Goal: Ask a question: Seek information or help from site administrators or community

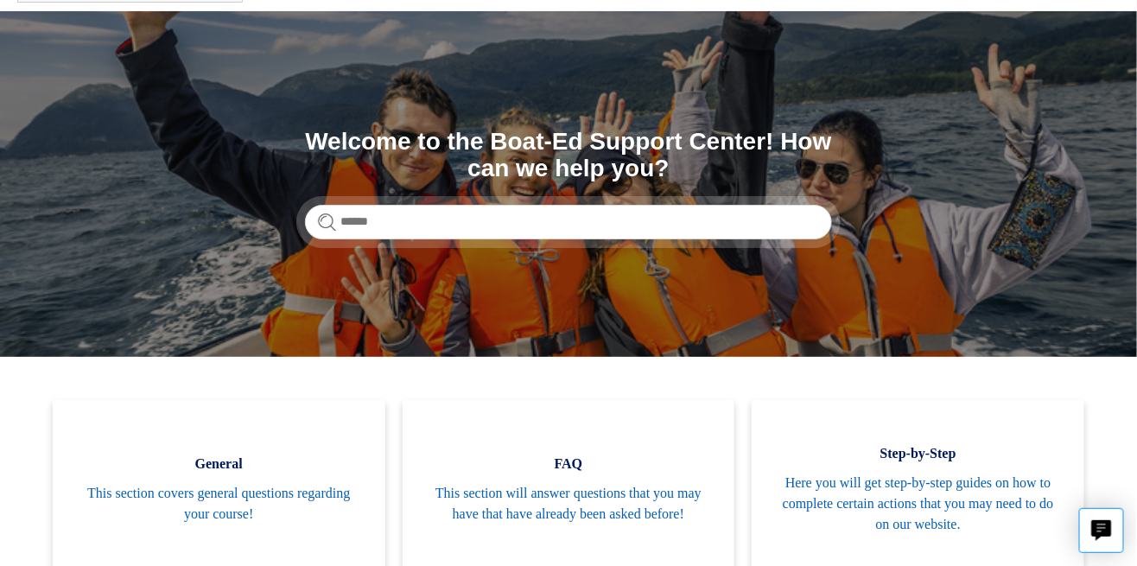
scroll to position [100, 0]
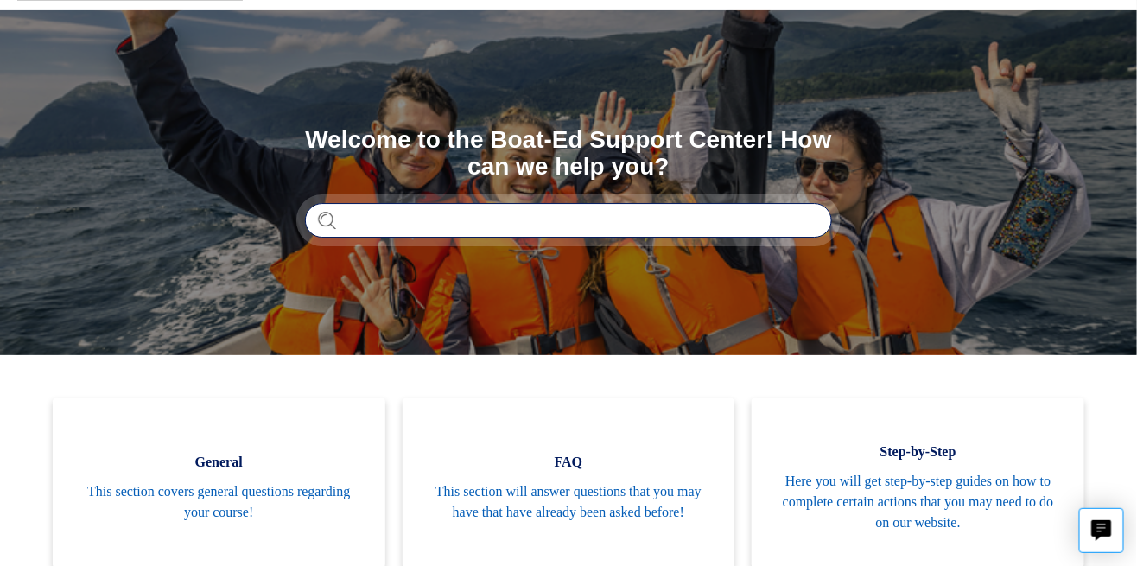
click at [361, 222] on input "Search" at bounding box center [568, 220] width 527 height 35
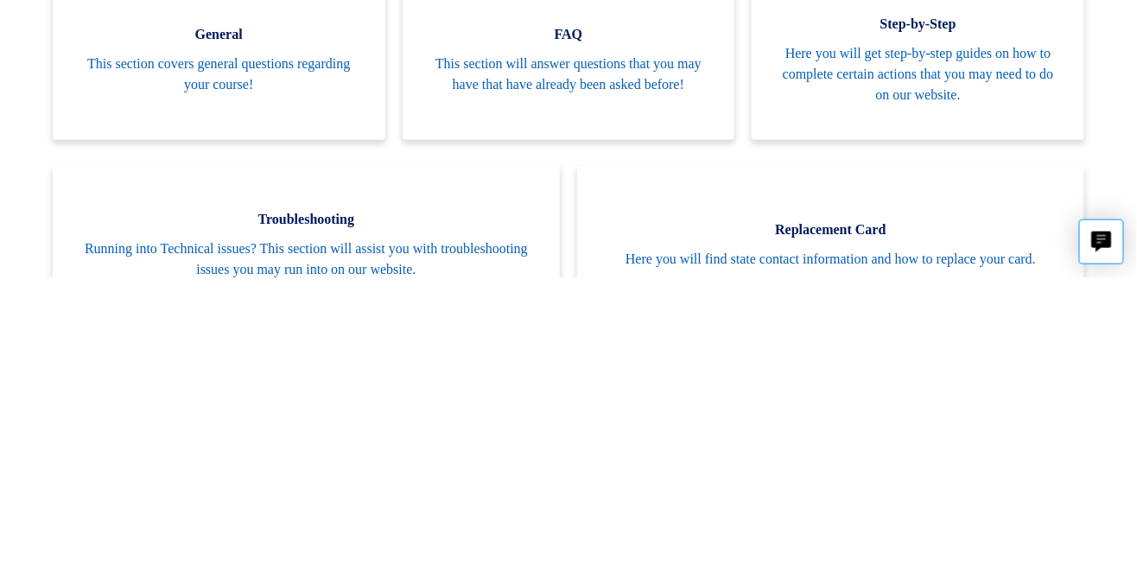
scroll to position [240, 0]
type input "**********"
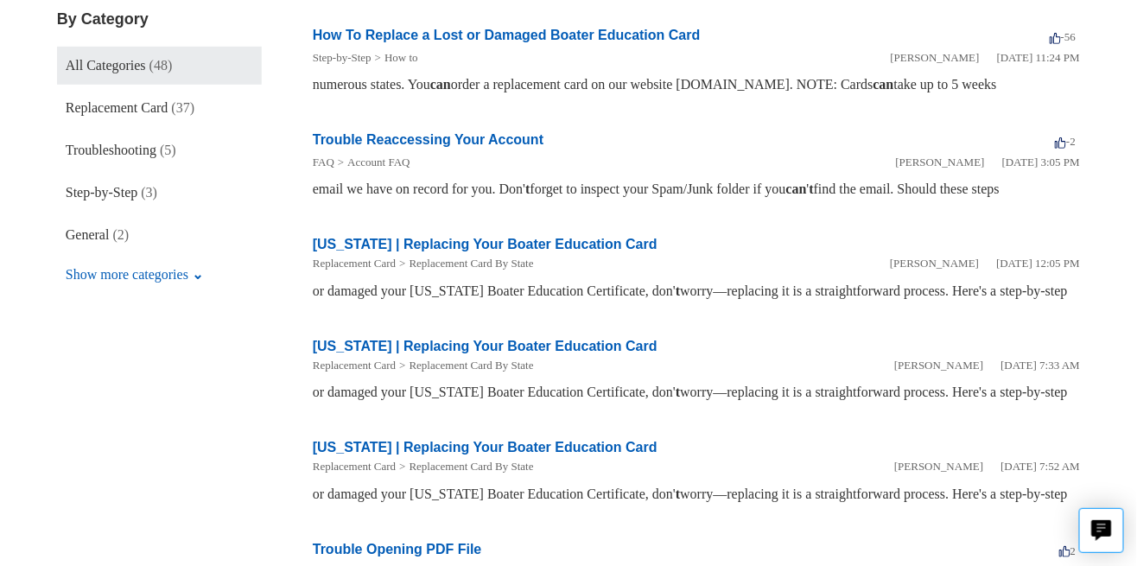
scroll to position [314, 0]
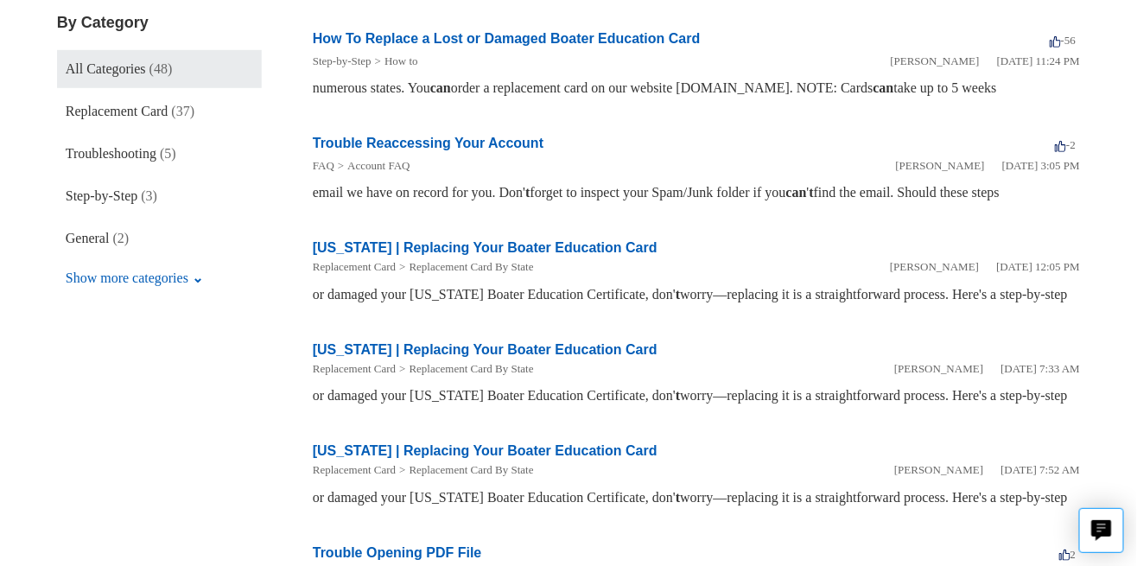
click at [423, 150] on link "Trouble Reaccessing Your Account" at bounding box center [428, 143] width 231 height 15
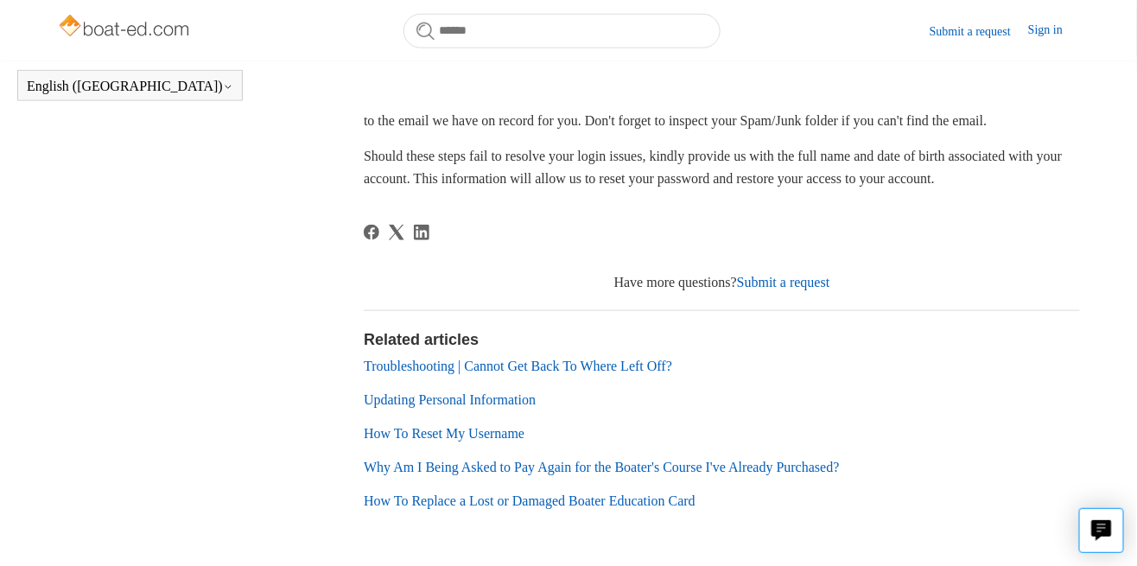
scroll to position [511, 0]
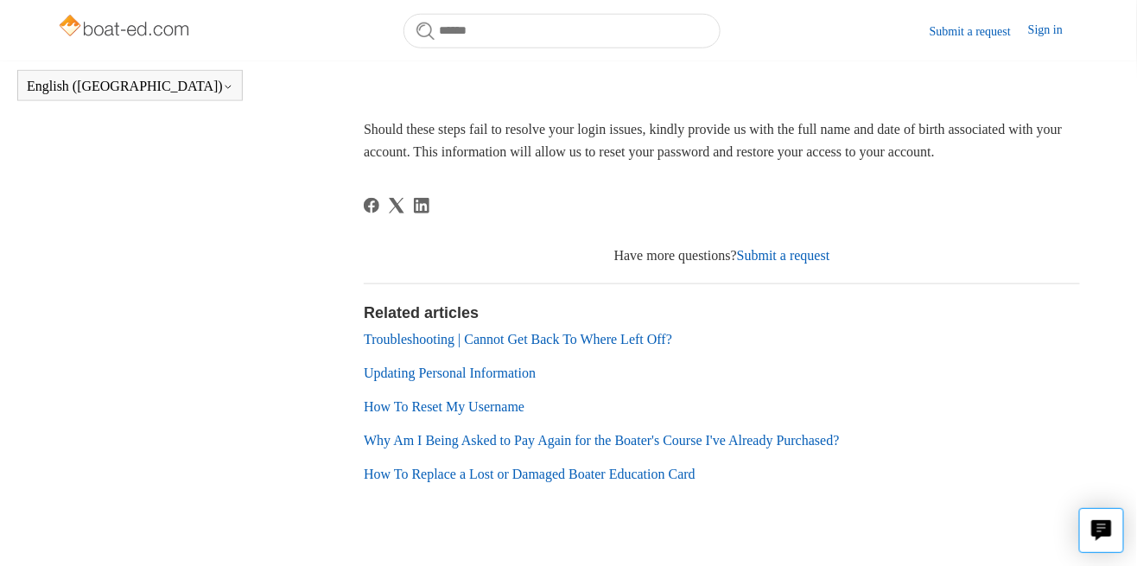
click at [819, 263] on link "Submit a request" at bounding box center [783, 255] width 93 height 15
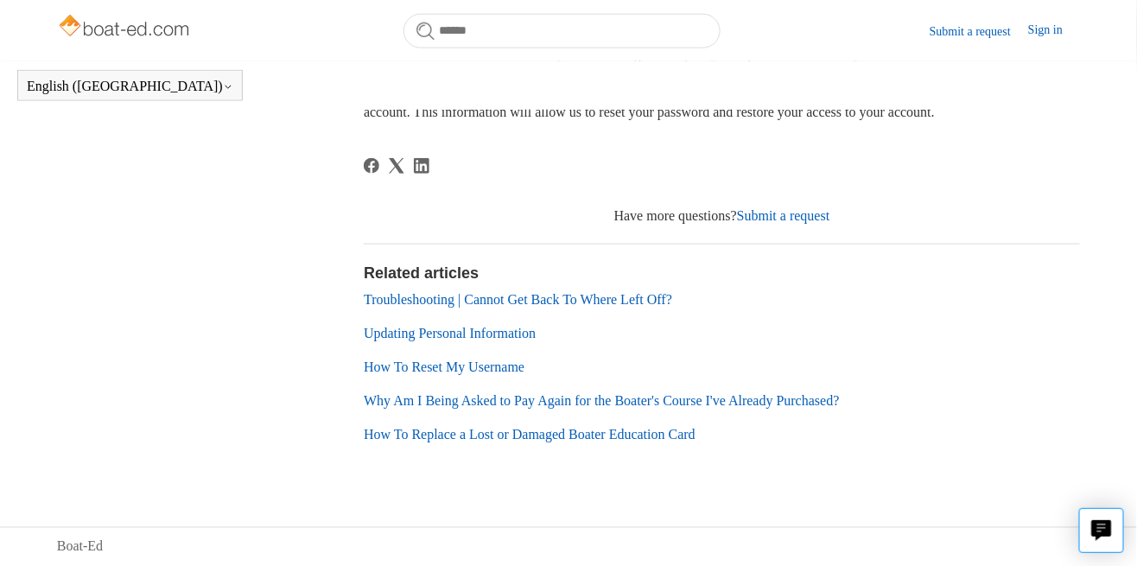
scroll to position [588, 0]
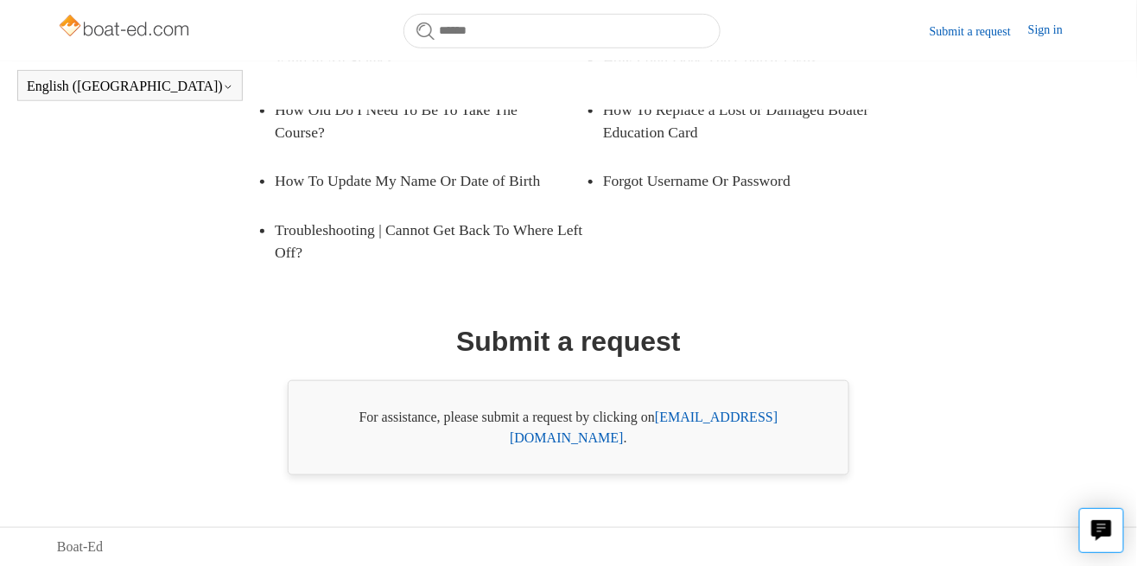
scroll to position [361, 0]
click at [739, 442] on link "support@boat-ed.com" at bounding box center [644, 426] width 268 height 35
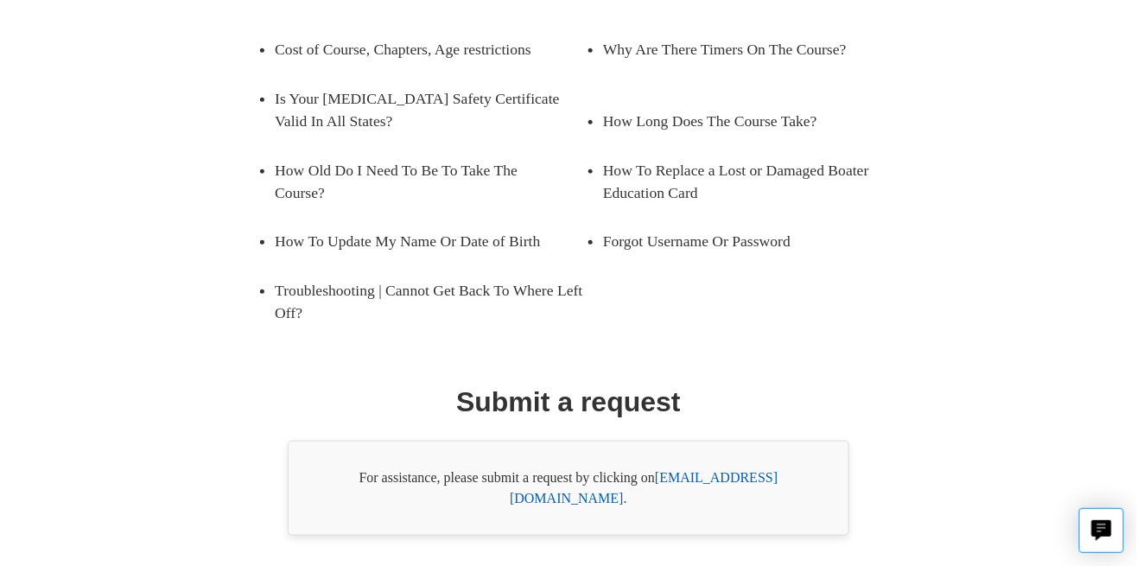
scroll to position [0, 0]
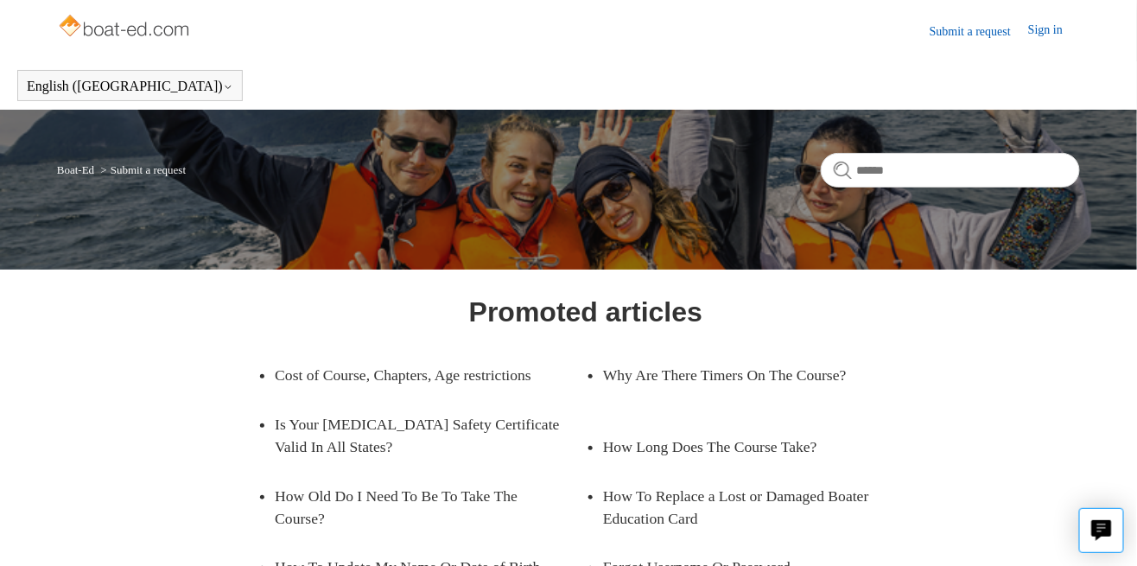
click at [1050, 35] on link "Sign in" at bounding box center [1054, 31] width 52 height 21
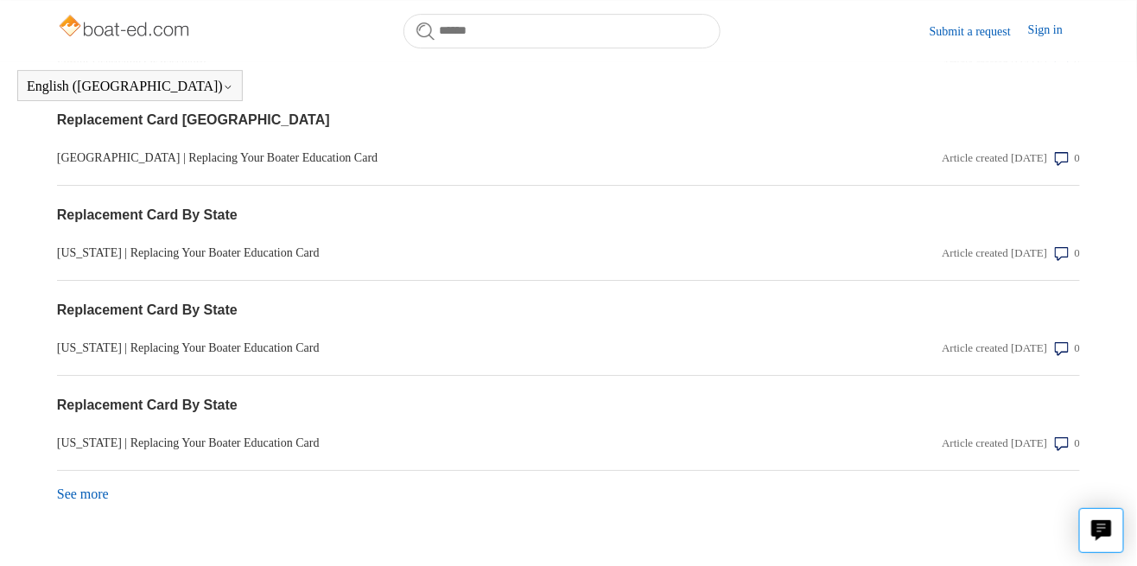
scroll to position [1755, 0]
